Goal: Information Seeking & Learning: Learn about a topic

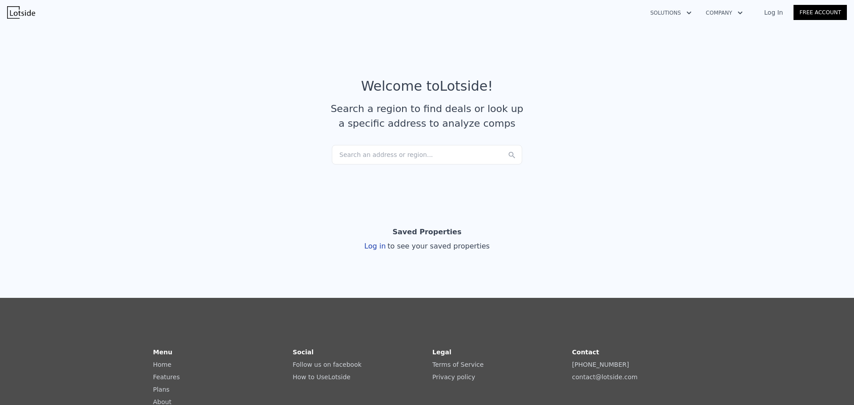
click at [364, 162] on div "Search an address or region..." at bounding box center [427, 155] width 190 height 20
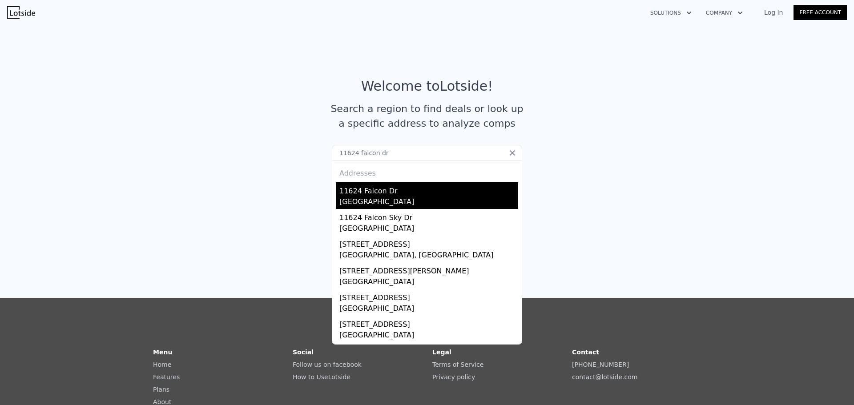
type input "11624 falcon dr"
click at [372, 197] on div "[GEOGRAPHIC_DATA]" at bounding box center [428, 203] width 179 height 12
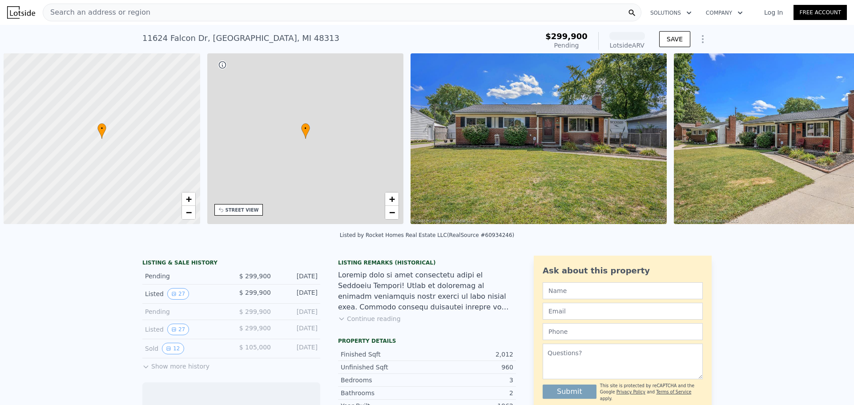
scroll to position [0, 4]
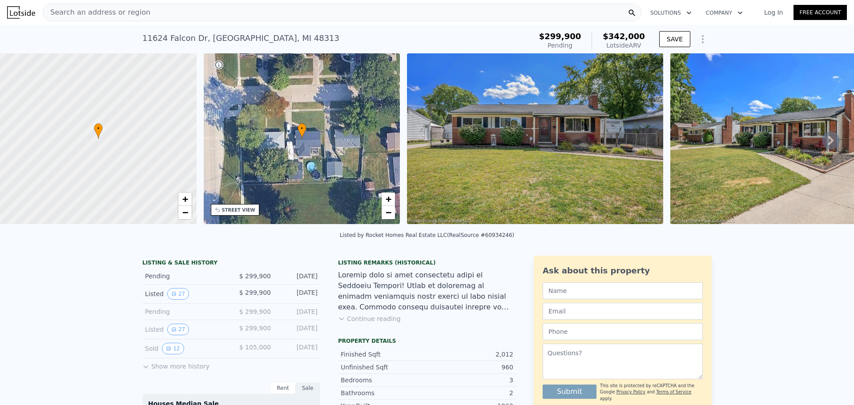
click at [828, 142] on icon at bounding box center [830, 140] width 5 height 9
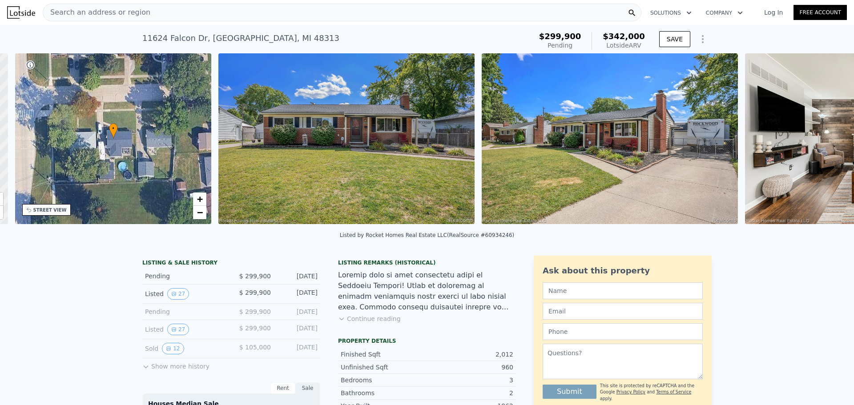
scroll to position [0, 207]
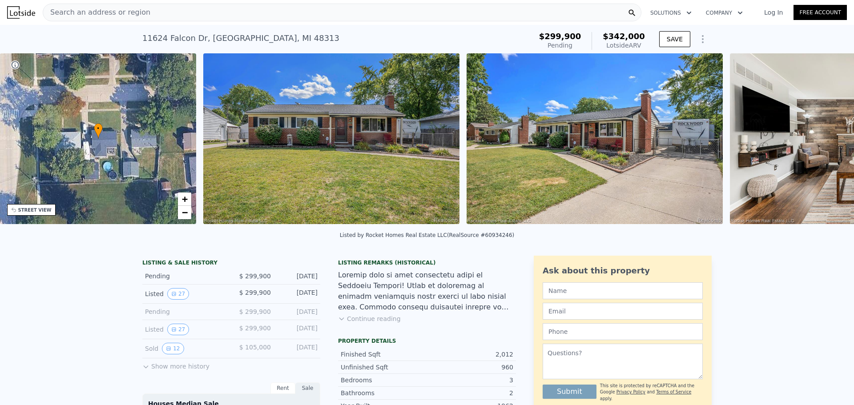
click at [825, 142] on div "• + − • + − STREET VIEW Loading... SATELLITE VIEW" at bounding box center [427, 140] width 854 height 174
click at [828, 142] on icon at bounding box center [830, 140] width 5 height 9
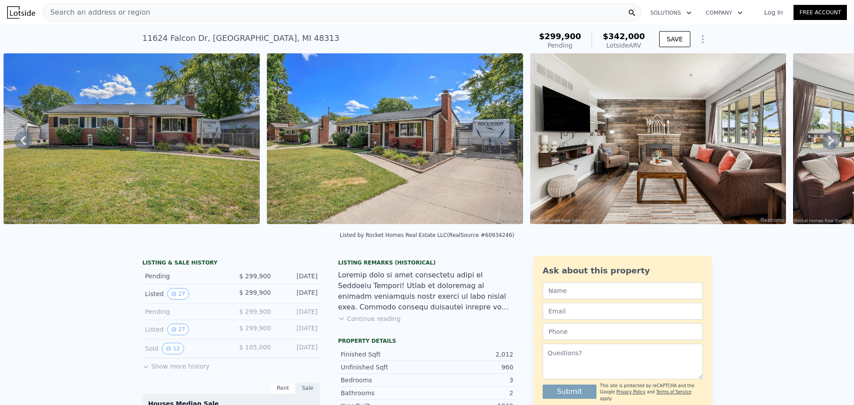
click at [828, 142] on icon at bounding box center [830, 140] width 5 height 9
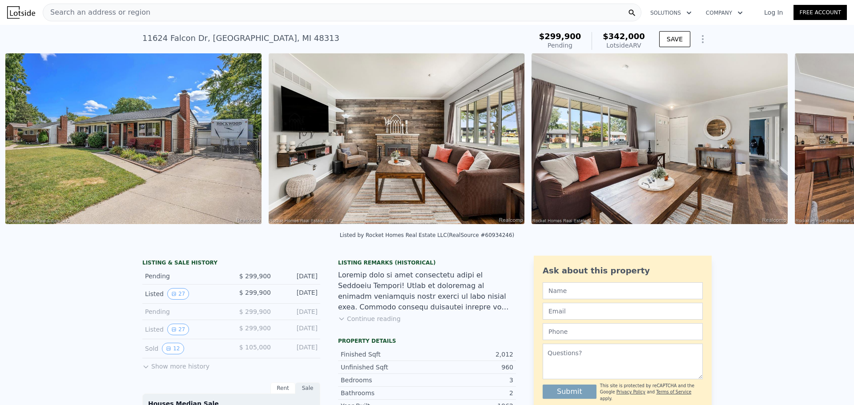
scroll to position [0, 670]
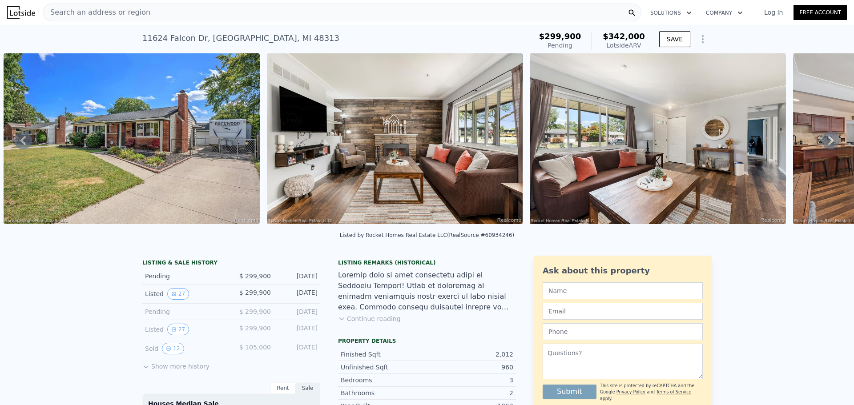
click at [828, 142] on icon at bounding box center [830, 140] width 5 height 9
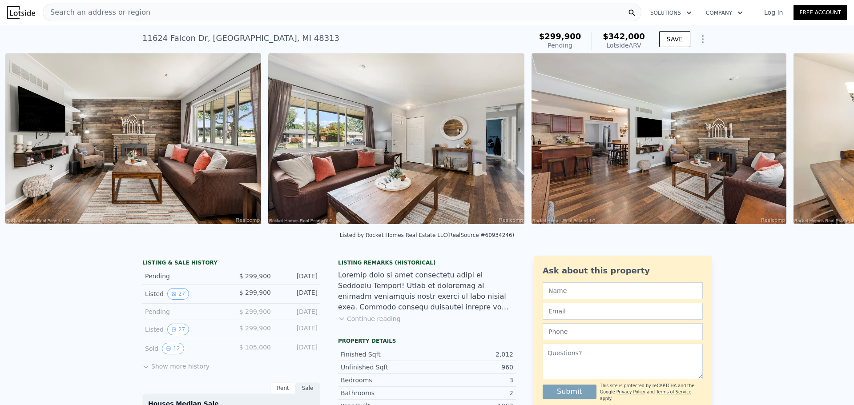
scroll to position [0, 934]
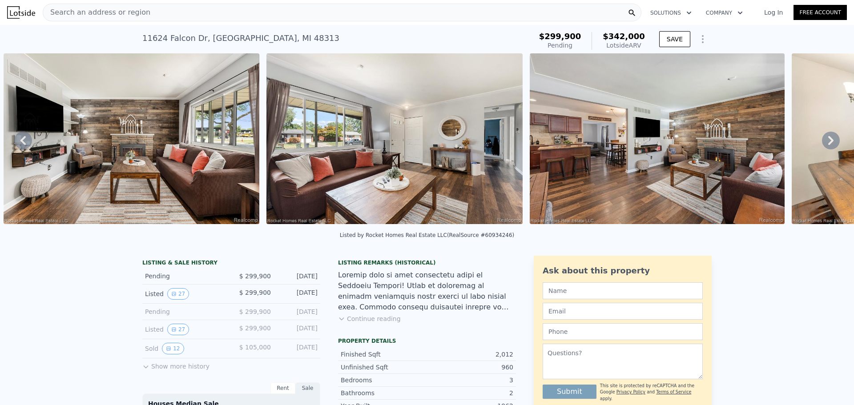
click at [828, 142] on icon at bounding box center [830, 140] width 5 height 9
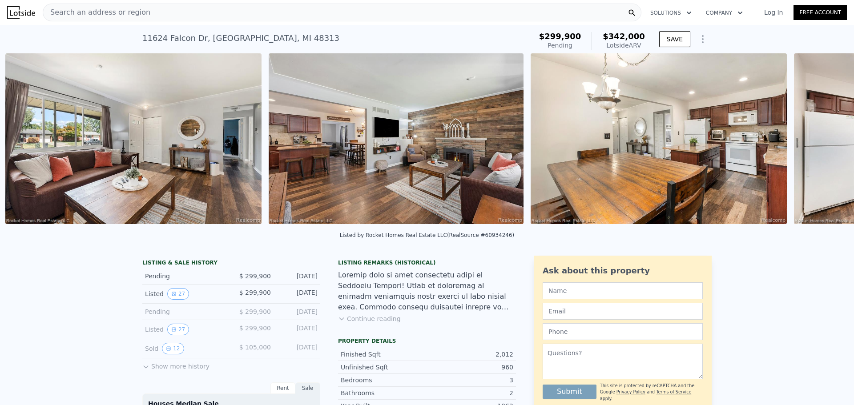
scroll to position [0, 1196]
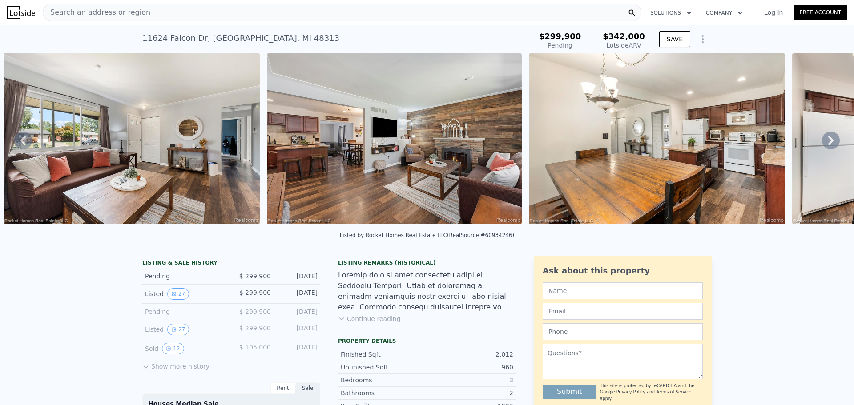
click at [828, 142] on icon at bounding box center [830, 140] width 5 height 9
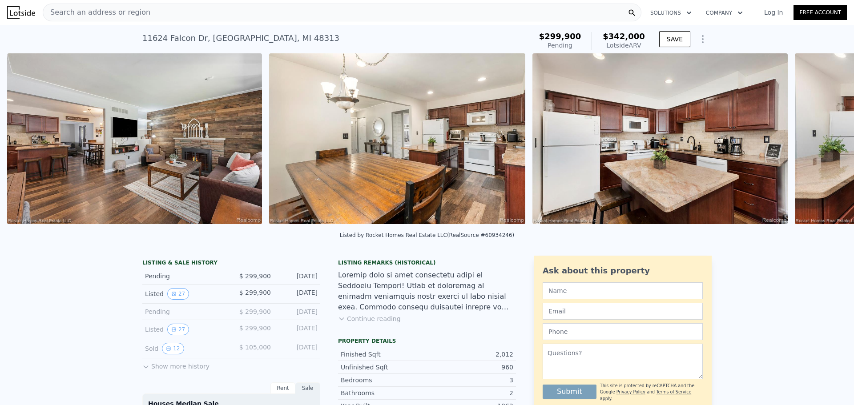
scroll to position [0, 1460]
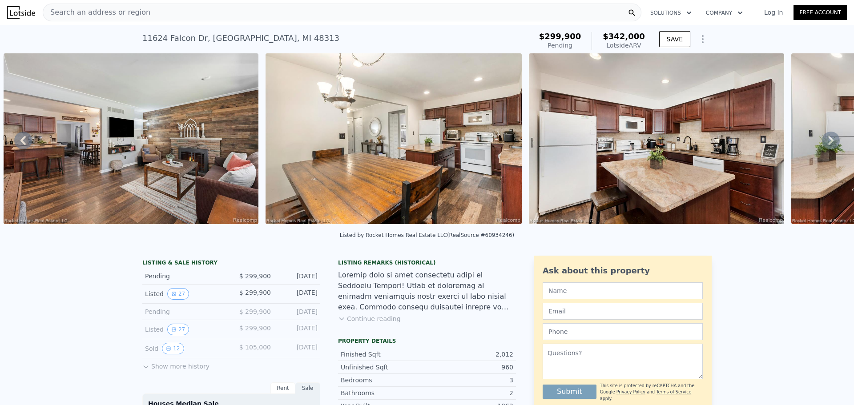
click at [828, 142] on icon at bounding box center [830, 140] width 5 height 9
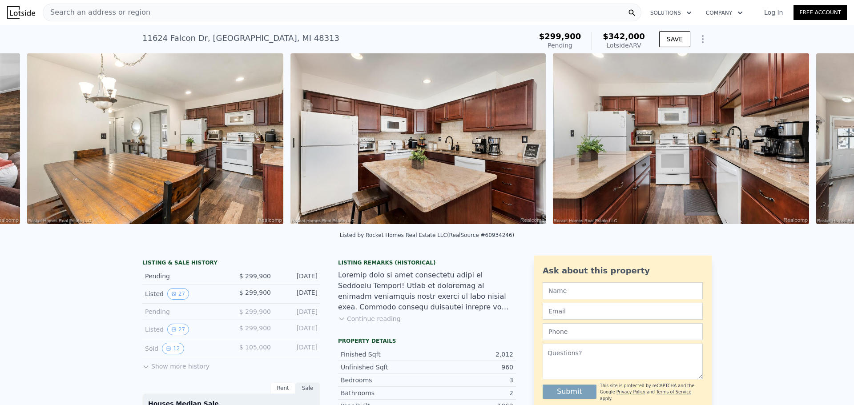
scroll to position [0, 1722]
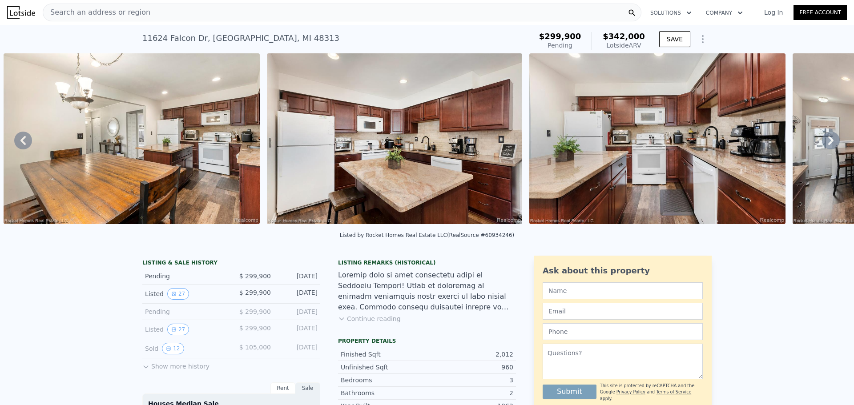
click at [828, 142] on icon at bounding box center [830, 140] width 5 height 9
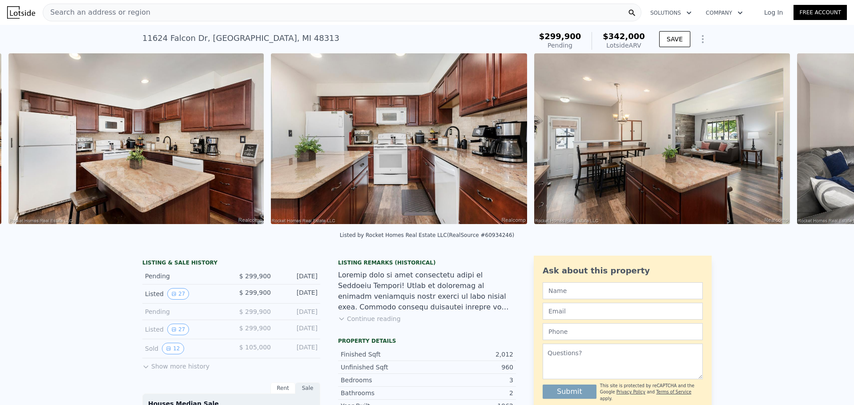
scroll to position [0, 1985]
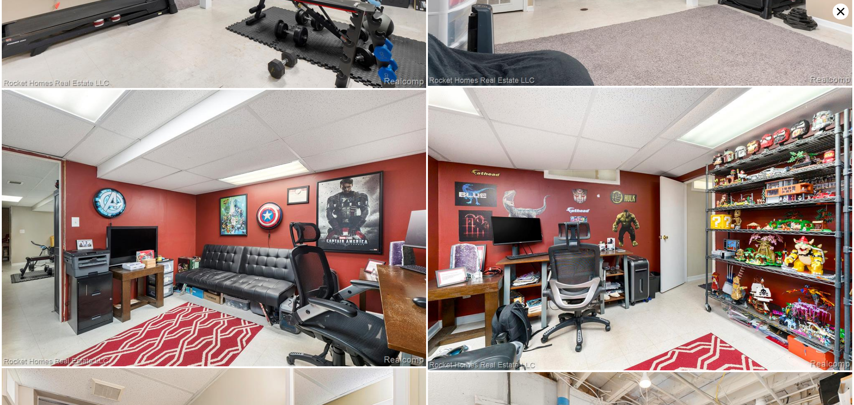
scroll to position [2543, 0]
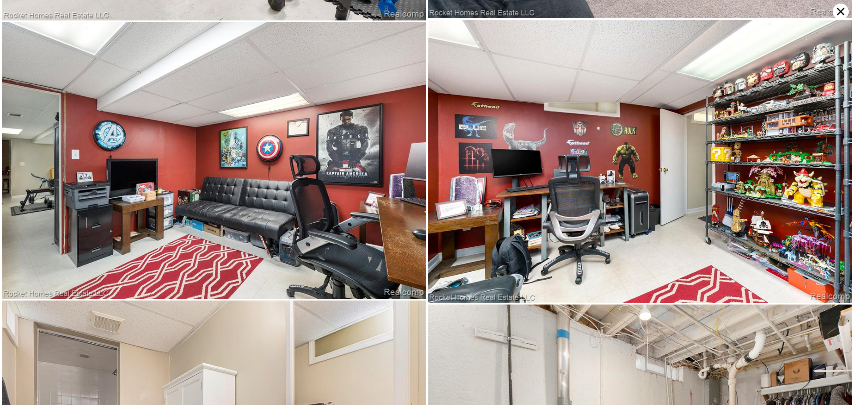
click at [842, 14] on icon at bounding box center [841, 12] width 16 height 16
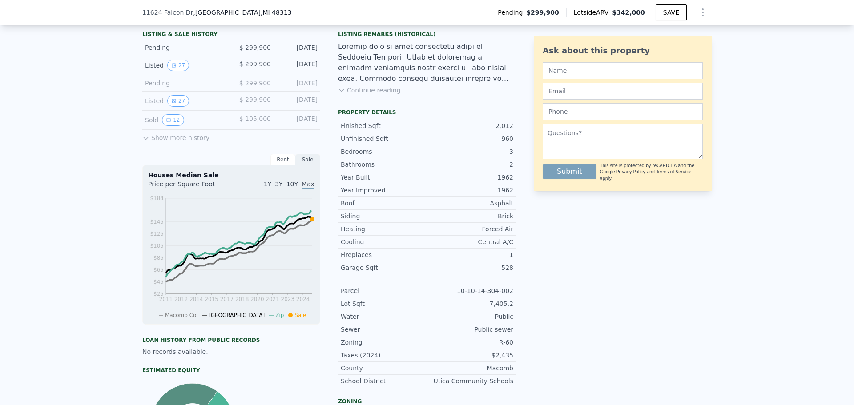
scroll to position [175, 0]
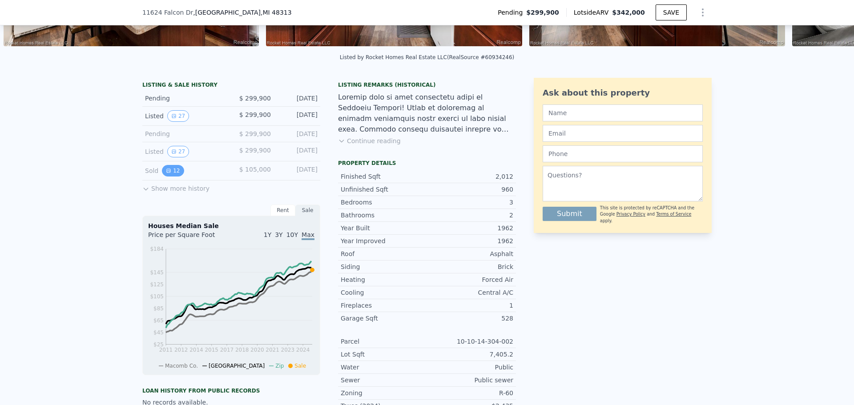
click at [169, 177] on button "12" at bounding box center [173, 171] width 22 height 12
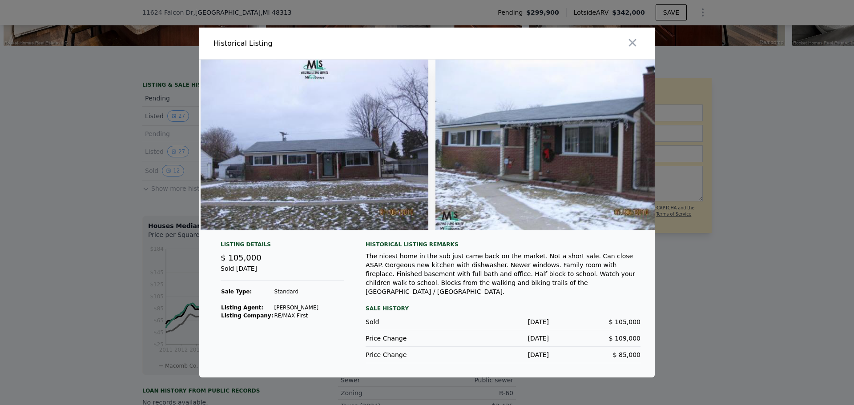
scroll to position [0, 0]
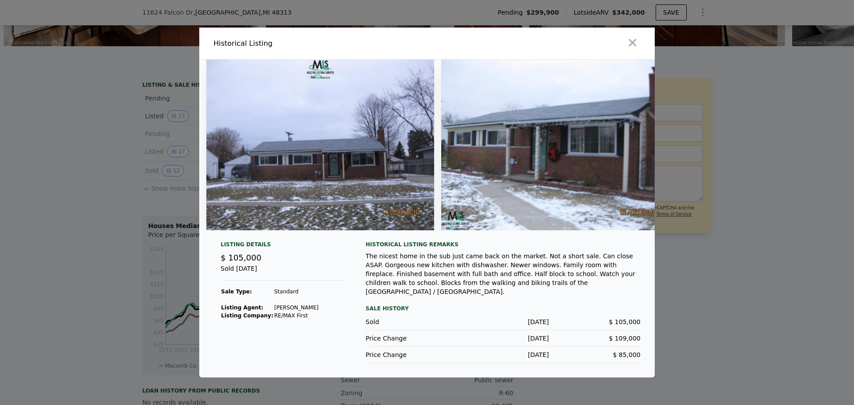
click at [713, 325] on div at bounding box center [427, 202] width 854 height 405
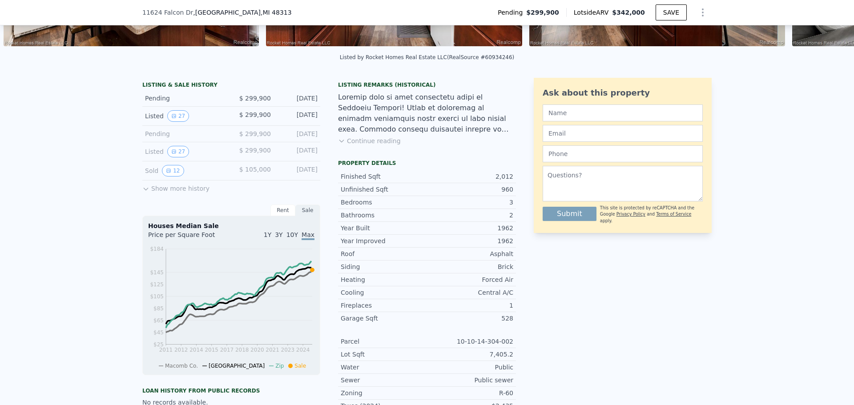
click at [185, 193] on button "Show more history" at bounding box center [175, 187] width 67 height 12
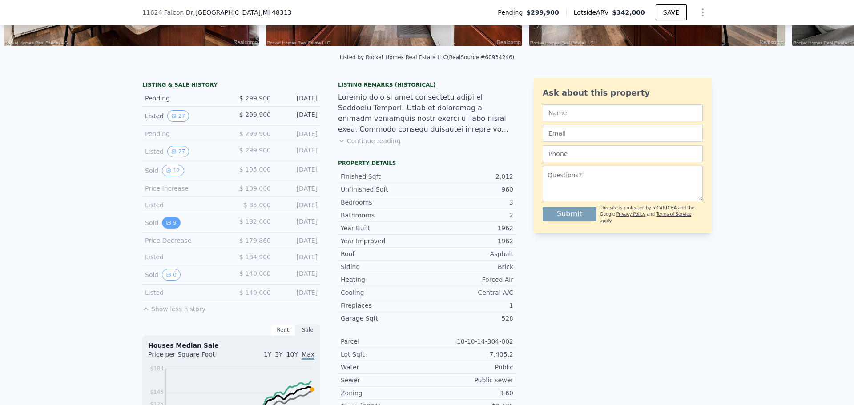
click at [170, 229] on button "9" at bounding box center [171, 223] width 19 height 12
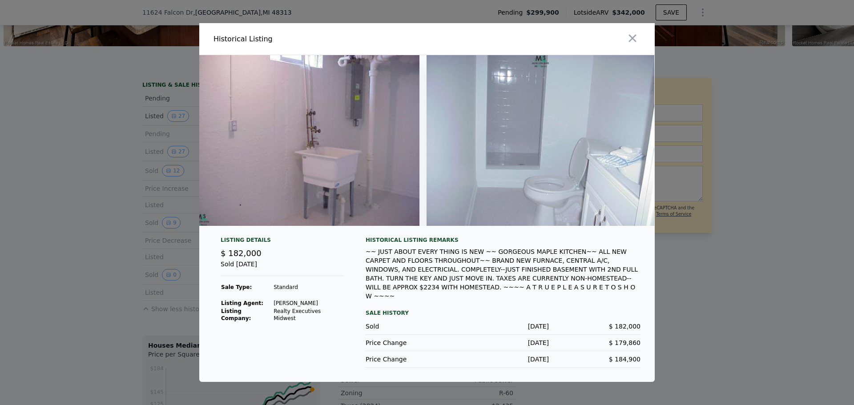
scroll to position [0, 1701]
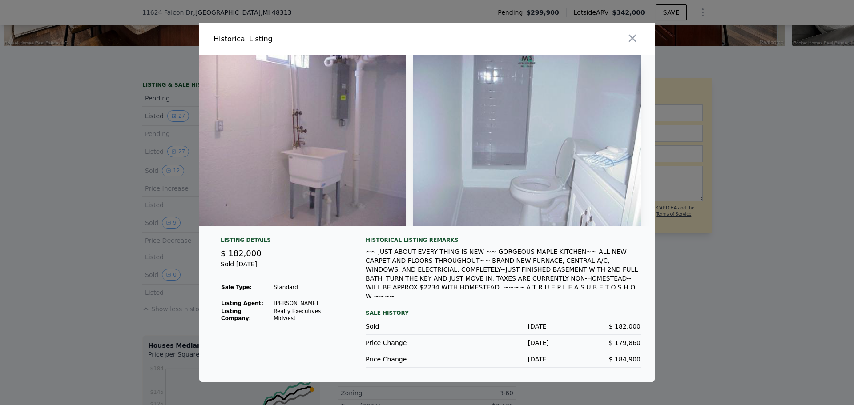
click at [747, 270] on div at bounding box center [427, 202] width 854 height 405
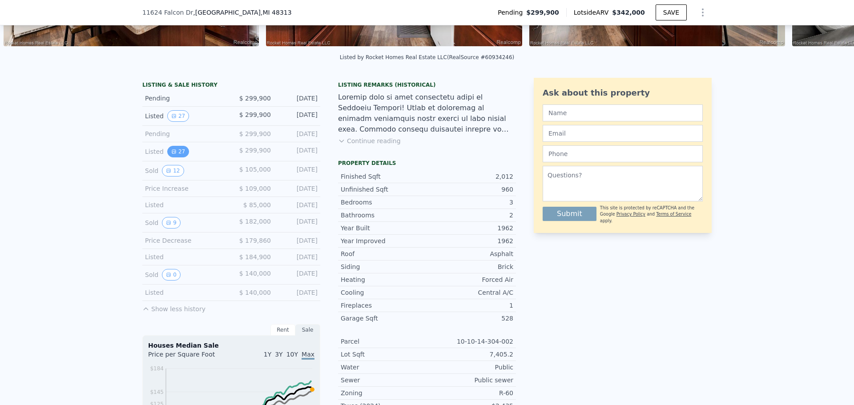
click at [174, 156] on button "27" at bounding box center [178, 152] width 22 height 12
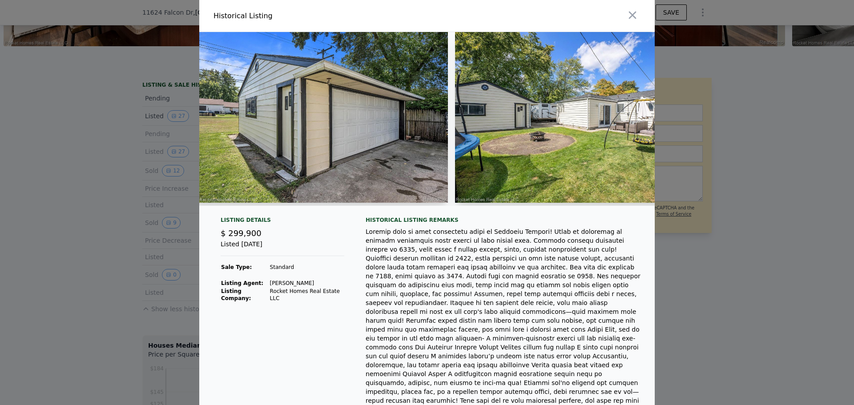
scroll to position [0, 6142]
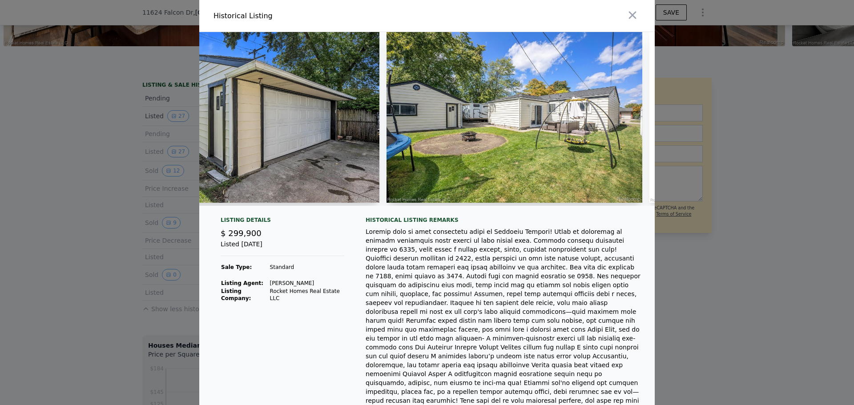
click at [47, 268] on div at bounding box center [427, 202] width 854 height 405
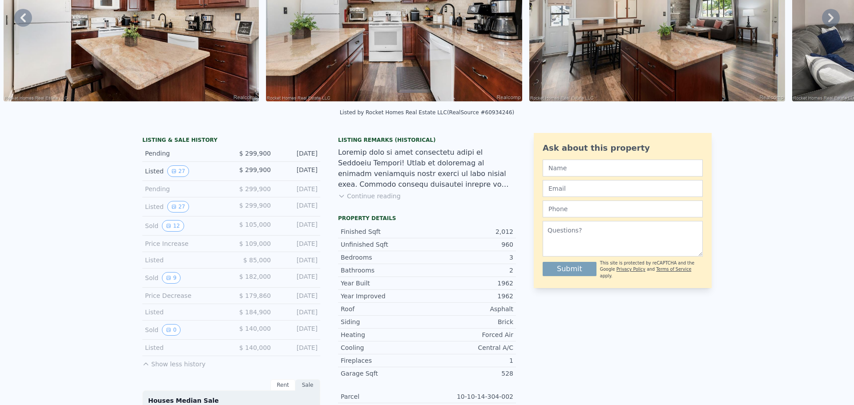
scroll to position [3, 0]
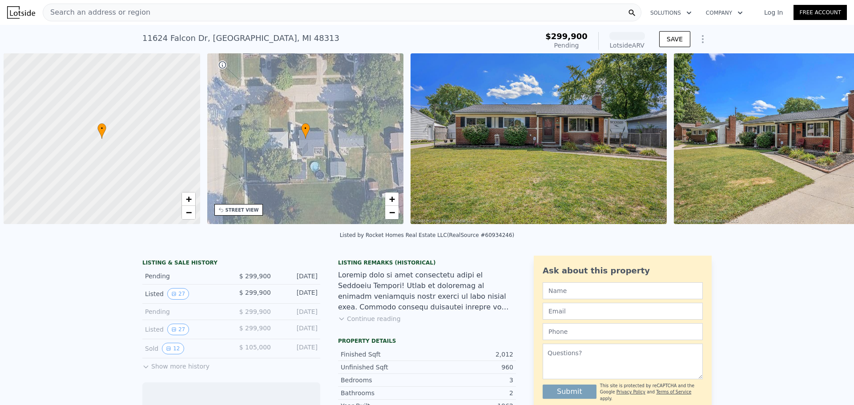
scroll to position [0, 4]
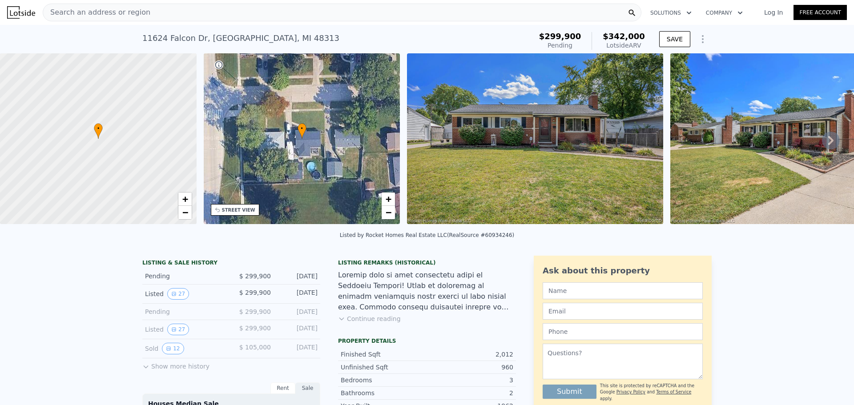
click at [538, 12] on div "Search an address or region" at bounding box center [342, 13] width 599 height 18
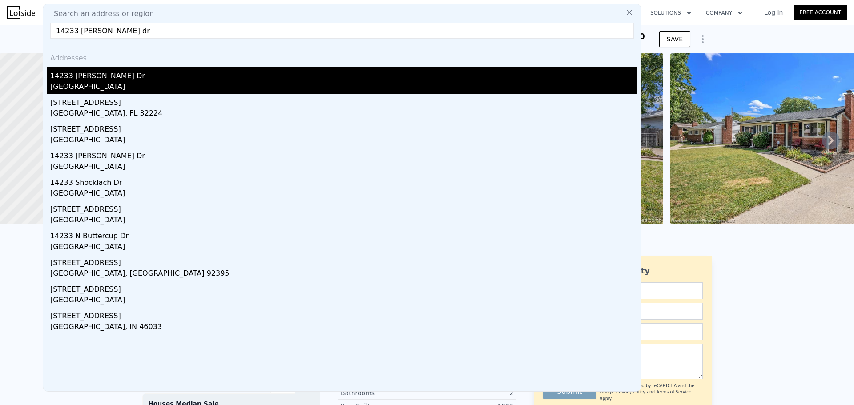
type input "14233 [PERSON_NAME] dr"
click at [130, 77] on div "14233 [PERSON_NAME] Dr" at bounding box center [343, 74] width 587 height 14
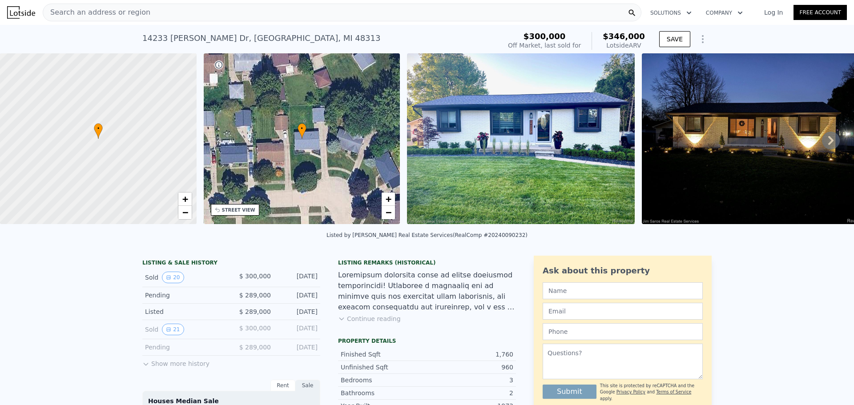
click at [837, 131] on img at bounding box center [756, 138] width 228 height 171
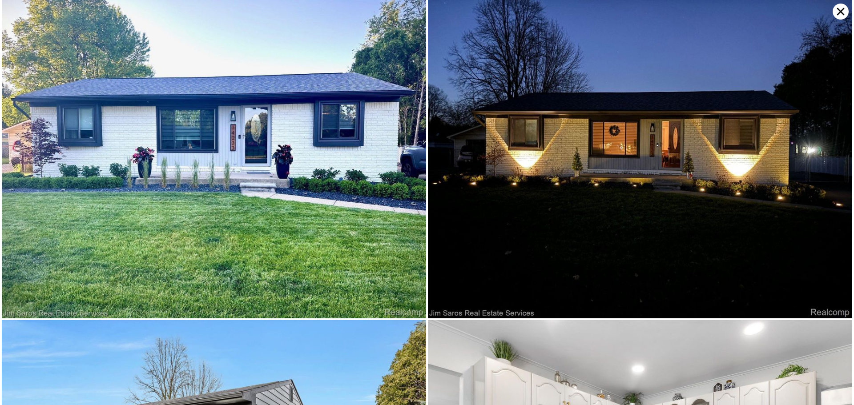
click at [841, 11] on icon at bounding box center [841, 12] width 8 height 8
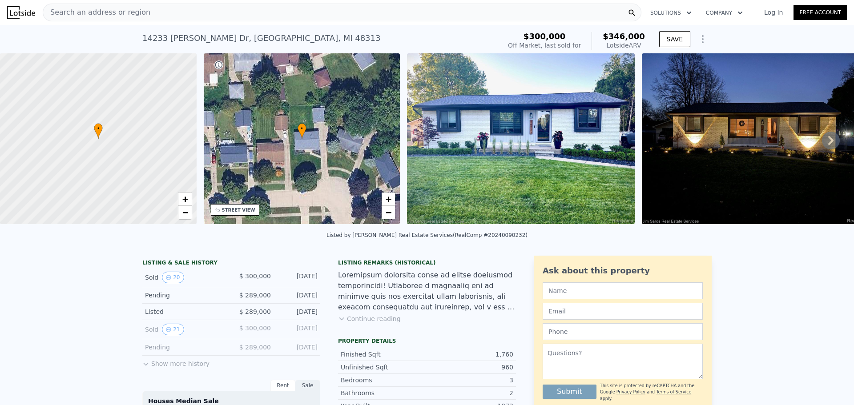
click at [828, 141] on icon at bounding box center [830, 140] width 5 height 9
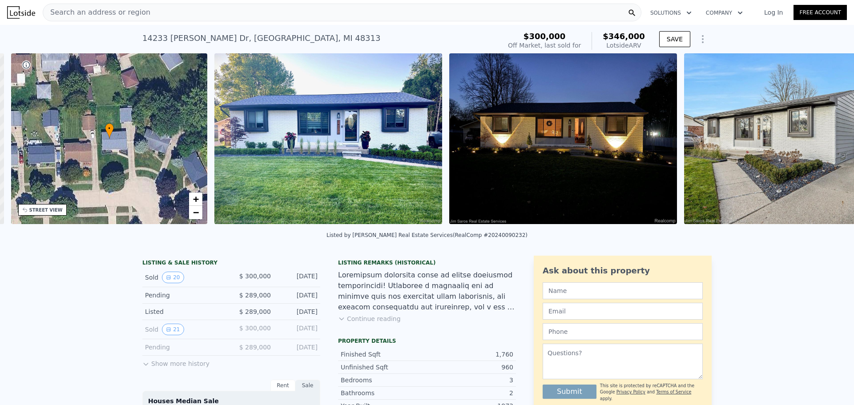
scroll to position [0, 207]
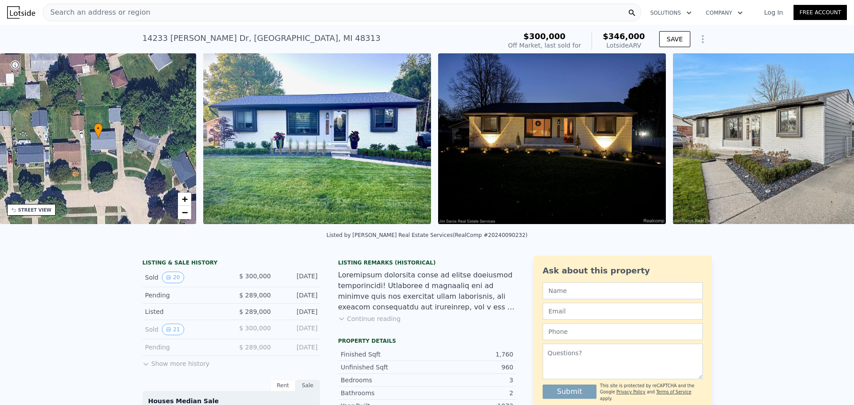
click at [823, 141] on img at bounding box center [801, 138] width 256 height 171
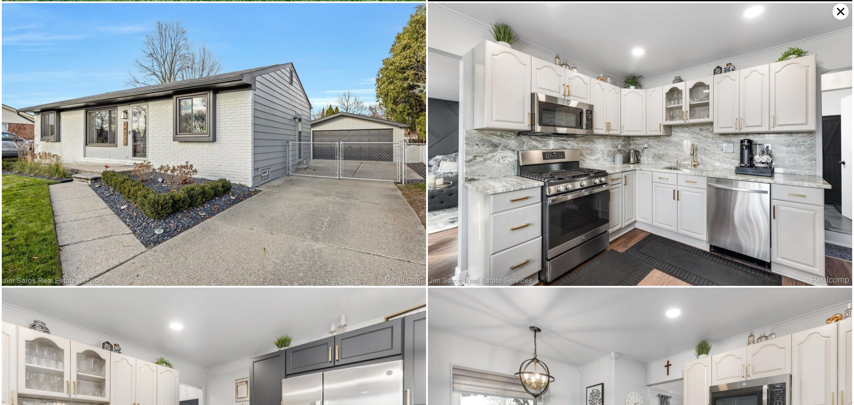
scroll to position [318, 0]
click at [837, 11] on icon at bounding box center [841, 12] width 16 height 16
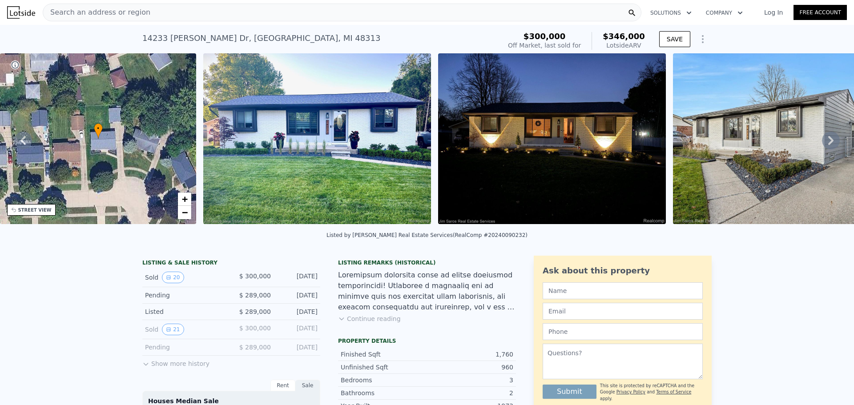
click at [828, 141] on icon at bounding box center [830, 140] width 5 height 9
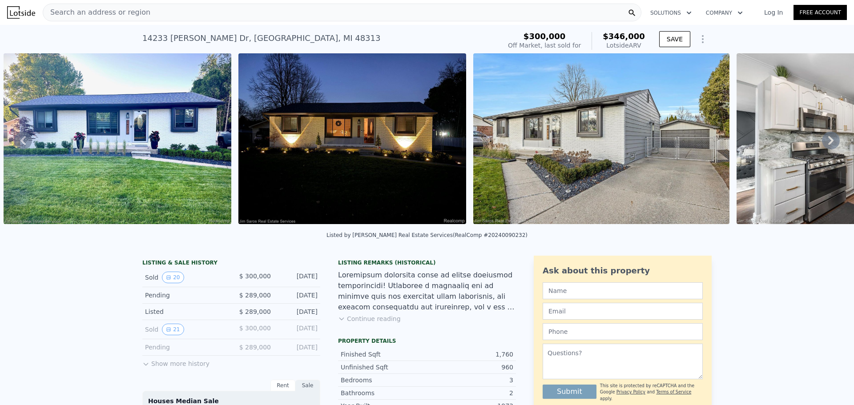
click at [824, 144] on icon at bounding box center [831, 141] width 18 height 18
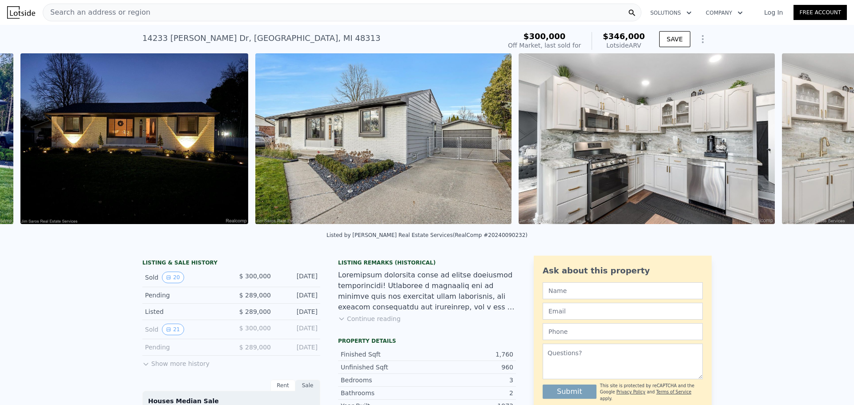
scroll to position [0, 642]
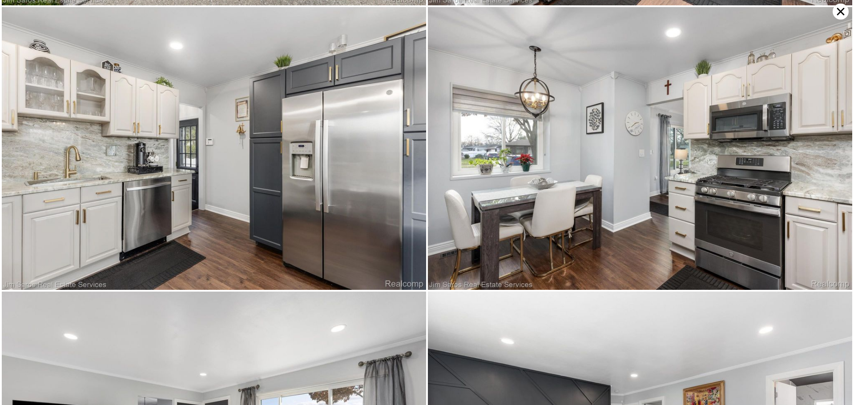
scroll to position [600, 0]
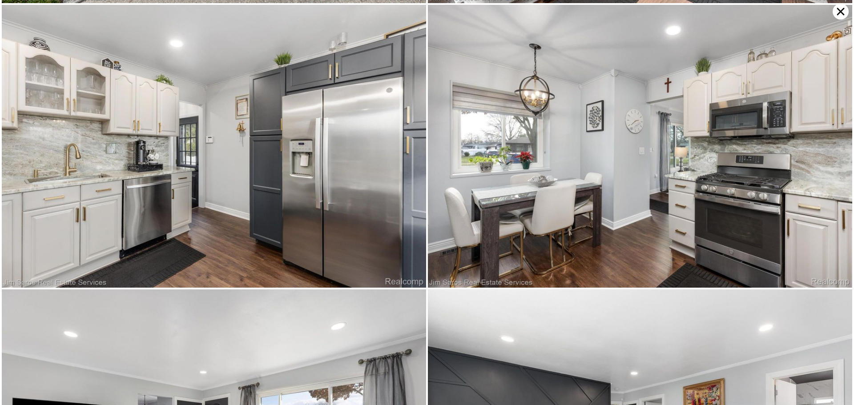
click at [839, 15] on icon at bounding box center [841, 12] width 16 height 16
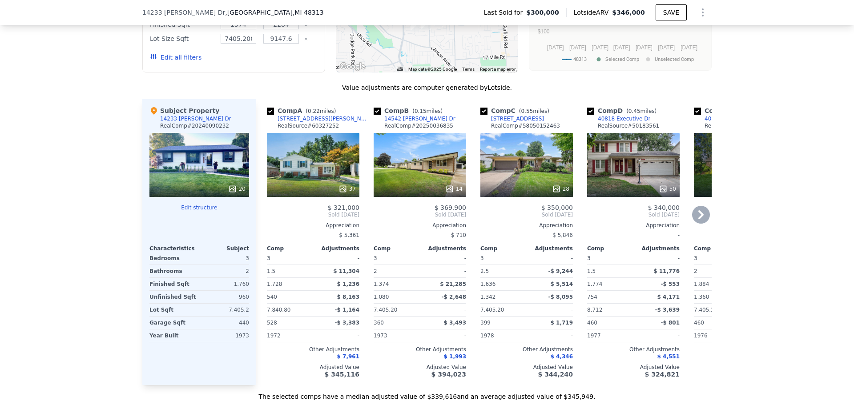
scroll to position [1020, 0]
